Goal: Use online tool/utility: Utilize a website feature to perform a specific function

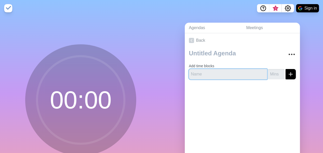
click at [209, 73] on input "text" at bounding box center [228, 74] width 78 height 10
type input "Civil Engineering"
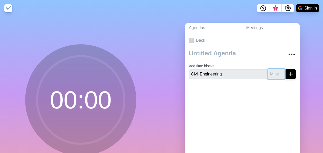
click at [268, 72] on input "number" at bounding box center [276, 74] width 16 height 10
type input "10"
click at [288, 74] on icon "submit" at bounding box center [291, 74] width 6 height 6
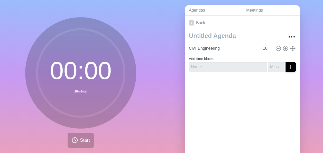
scroll to position [26, 0]
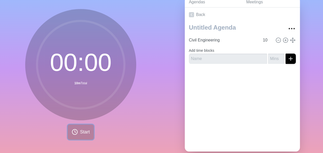
click at [87, 131] on span "Start" at bounding box center [85, 131] width 10 height 7
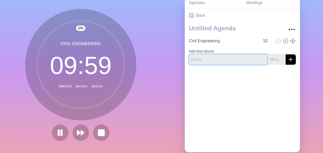
click at [194, 59] on input "text" at bounding box center [228, 59] width 78 height 10
type input "Mech Integrity"
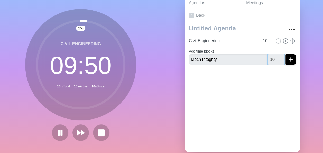
type input "10"
click at [288, 60] on icon "submit" at bounding box center [291, 59] width 6 height 6
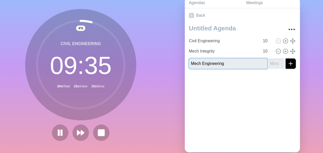
type input "Mech Engineering"
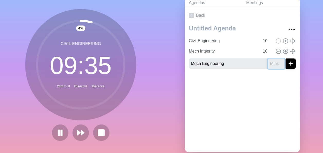
click at [273, 64] on input "number" at bounding box center [276, 63] width 16 height 10
type input "10"
click at [288, 62] on icon "submit" at bounding box center [291, 63] width 6 height 6
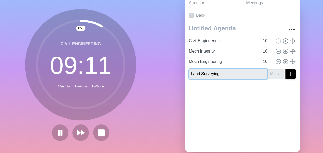
type input "Land Surveying"
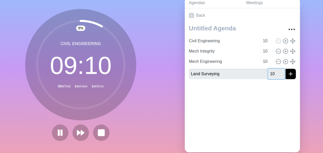
type input "10"
click at [288, 72] on icon "submit" at bounding box center [291, 74] width 6 height 6
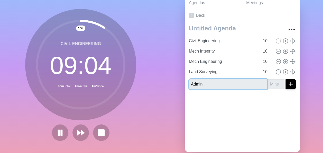
type input "Admin"
click at [273, 84] on input "number" at bounding box center [276, 84] width 16 height 10
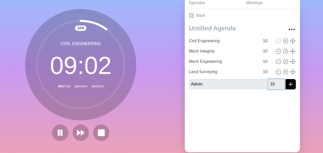
type input "10"
click at [288, 86] on icon "submit" at bounding box center [291, 84] width 6 height 6
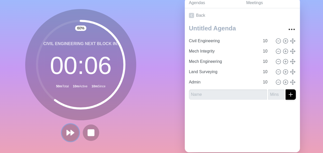
click at [68, 134] on icon at bounding box center [70, 132] width 9 height 9
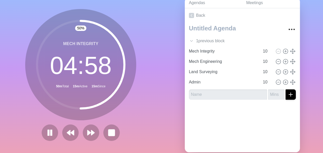
click at [235, 152] on html "3 Sign in 50 % Mech Integrity 04 : 58 50m Total 15m Active 15m Since Agendas Me…" at bounding box center [161, 68] width 323 height 187
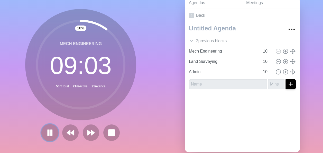
click at [48, 133] on rect at bounding box center [49, 133] width 2 height 6
click at [48, 129] on icon at bounding box center [50, 132] width 9 height 9
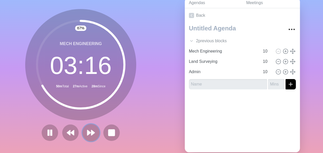
click at [87, 133] on polygon at bounding box center [88, 132] width 3 height 5
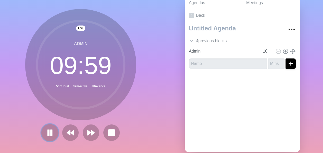
click at [48, 134] on icon at bounding box center [50, 132] width 9 height 9
click at [48, 134] on icon at bounding box center [50, 132] width 8 height 8
click at [51, 131] on rect at bounding box center [52, 133] width 2 height 6
click at [50, 136] on icon at bounding box center [50, 132] width 9 height 9
